Goal: Information Seeking & Learning: Learn about a topic

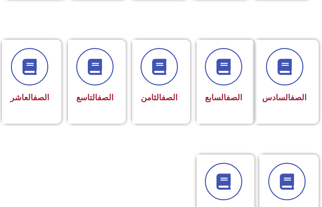
scroll to position [418, 0]
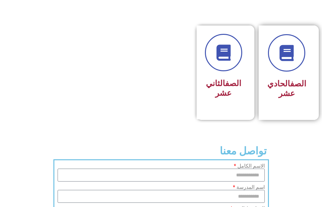
click at [274, 71] on div at bounding box center [286, 52] width 39 height 37
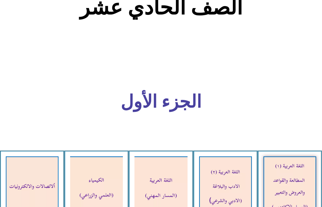
scroll to position [354, 0]
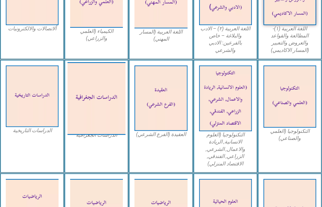
click at [112, 115] on img at bounding box center [97, 98] width 58 height 73
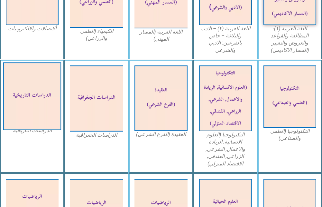
click at [51, 93] on img at bounding box center [32, 96] width 58 height 68
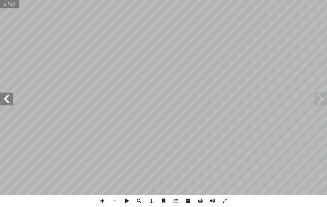
click at [6, 105] on span at bounding box center [6, 98] width 13 height 13
click at [6, 104] on span at bounding box center [6, 98] width 13 height 13
click at [7, 101] on span at bounding box center [6, 98] width 13 height 13
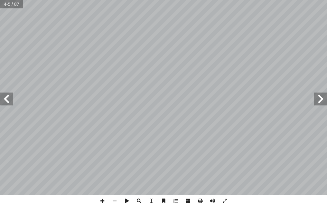
click at [7, 101] on span at bounding box center [6, 98] width 13 height 13
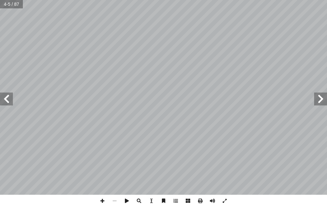
click at [7, 101] on span at bounding box center [6, 98] width 13 height 13
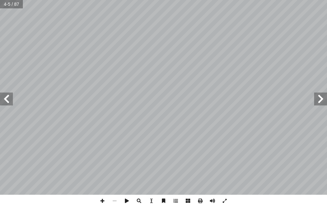
click at [7, 101] on span at bounding box center [6, 98] width 13 height 13
click at [323, 98] on span at bounding box center [320, 98] width 13 height 13
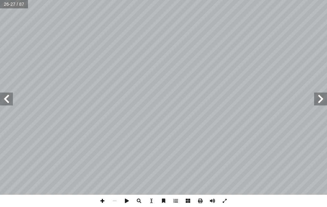
click at [104, 202] on span at bounding box center [102, 200] width 12 height 12
click at [258, 43] on html "الصفحة الرئيسية الصف الأول الصف الثاني الصف الثالث الصف الرابع الصف الخامس الصف…" at bounding box center [163, 21] width 327 height 43
